Goal: Transaction & Acquisition: Obtain resource

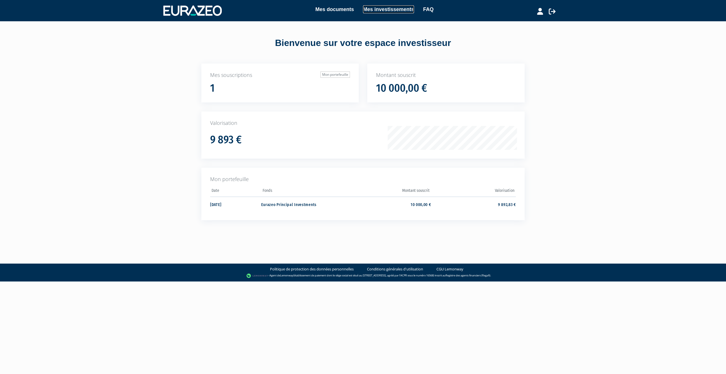
click at [373, 8] on link "Mes investissements" at bounding box center [388, 9] width 51 height 8
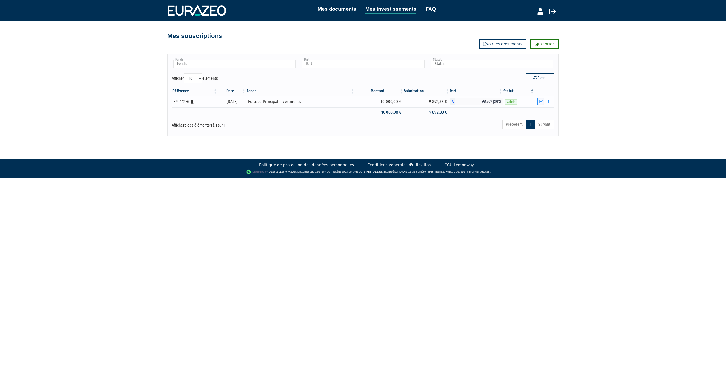
click at [539, 102] on icon "button" at bounding box center [541, 102] width 4 height 4
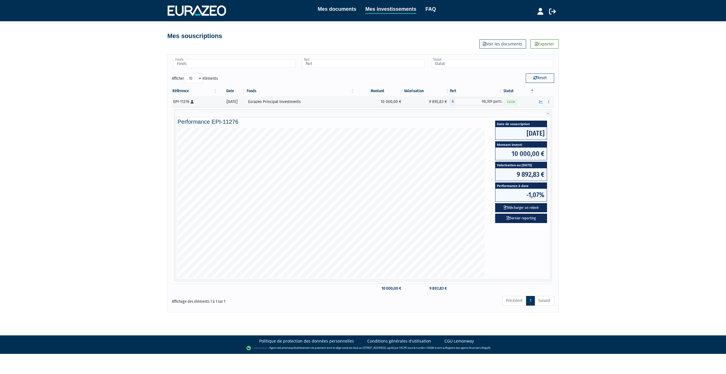
click at [565, 187] on div "Mes documents Mes investissements FAQ Déconnexion Mes documents Mes investissem…" at bounding box center [363, 156] width 726 height 312
click at [521, 209] on button "Télécharger un relevé" at bounding box center [521, 207] width 52 height 9
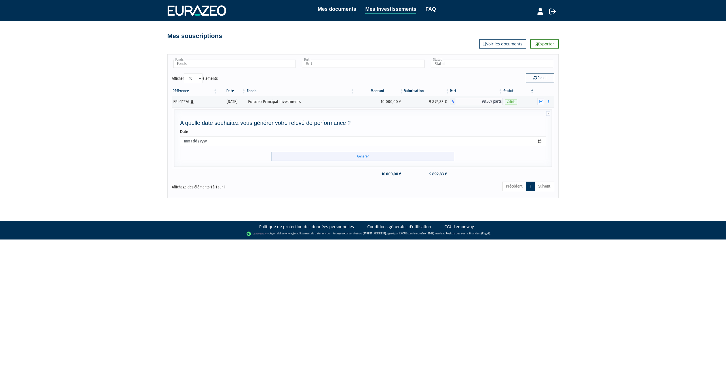
click at [392, 160] on input "Générer" at bounding box center [362, 156] width 183 height 9
click at [494, 44] on link "Voir les documents" at bounding box center [502, 43] width 47 height 9
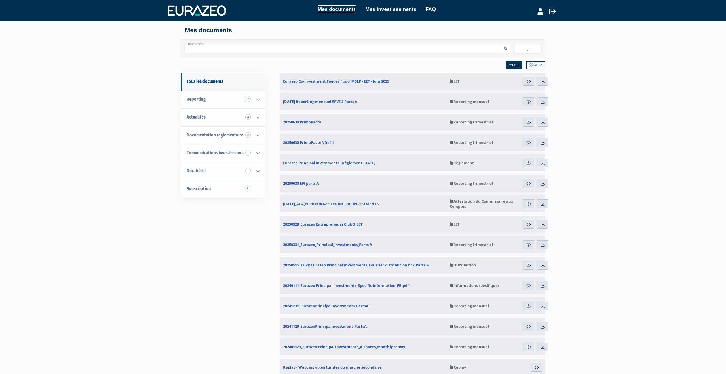
click at [343, 10] on link "Mes documents" at bounding box center [337, 9] width 39 height 8
click at [201, 81] on link "Tous les documents" at bounding box center [223, 82] width 84 height 18
